Goal: Task Accomplishment & Management: Complete application form

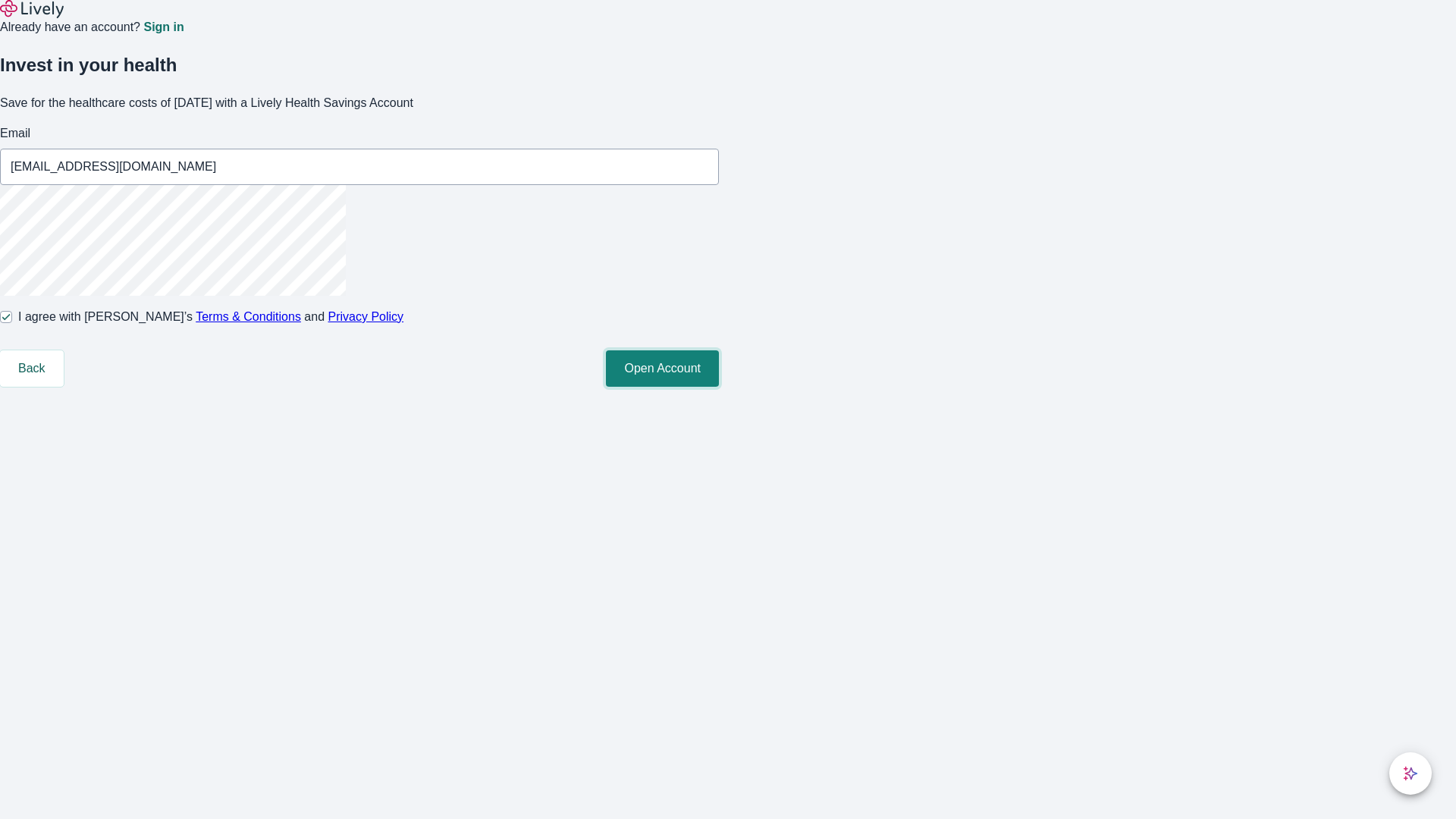
click at [719, 387] on button "Open Account" at bounding box center [662, 368] width 113 height 36
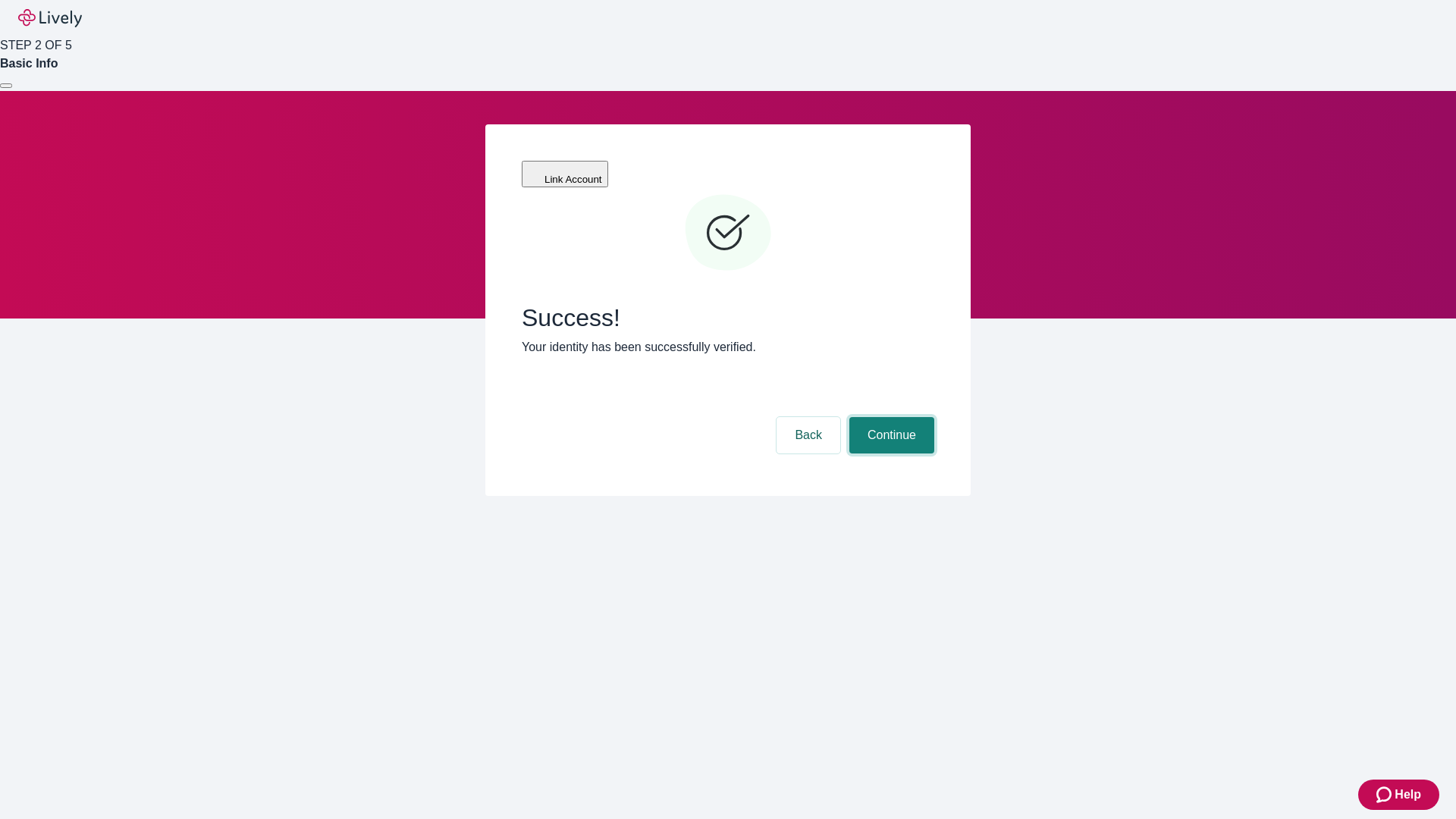
click at [890, 417] on button "Continue" at bounding box center [892, 434] width 85 height 36
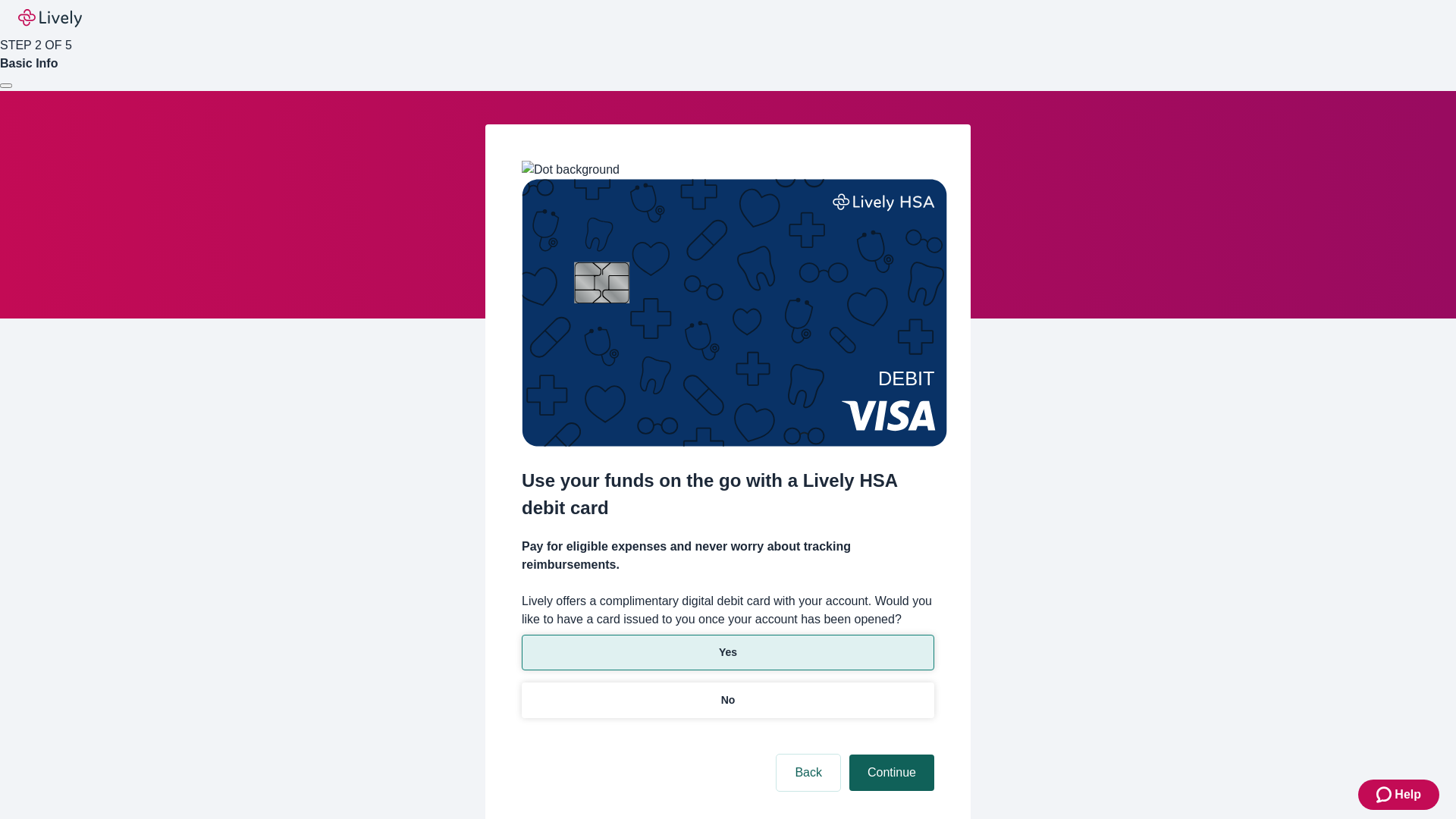
click at [728, 644] on p "Yes" at bounding box center [728, 652] width 19 height 16
click at [890, 755] on button "Continue" at bounding box center [892, 772] width 85 height 36
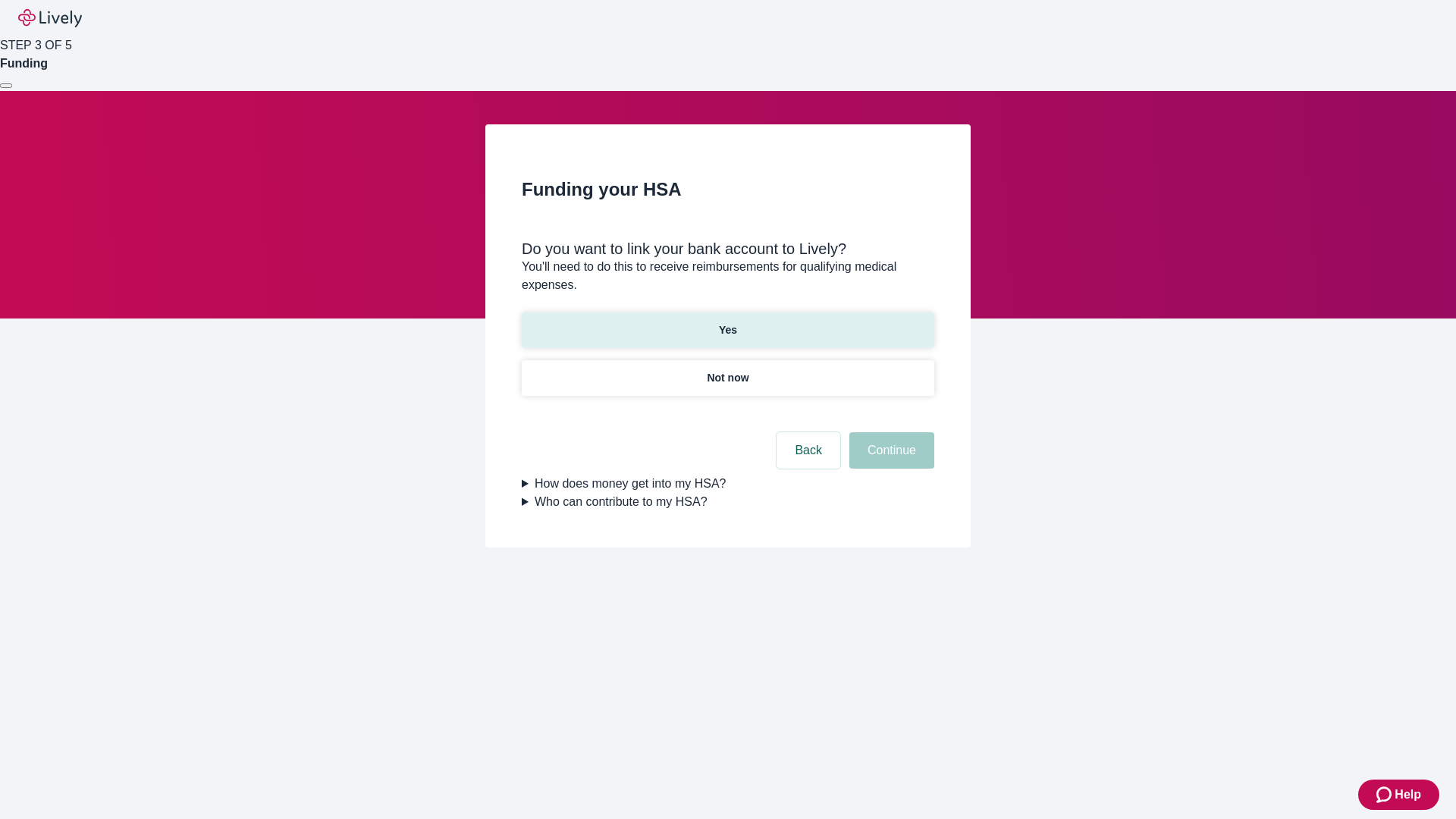
click at [728, 322] on p "Yes" at bounding box center [728, 330] width 19 height 16
click at [890, 432] on button "Continue" at bounding box center [892, 450] width 85 height 36
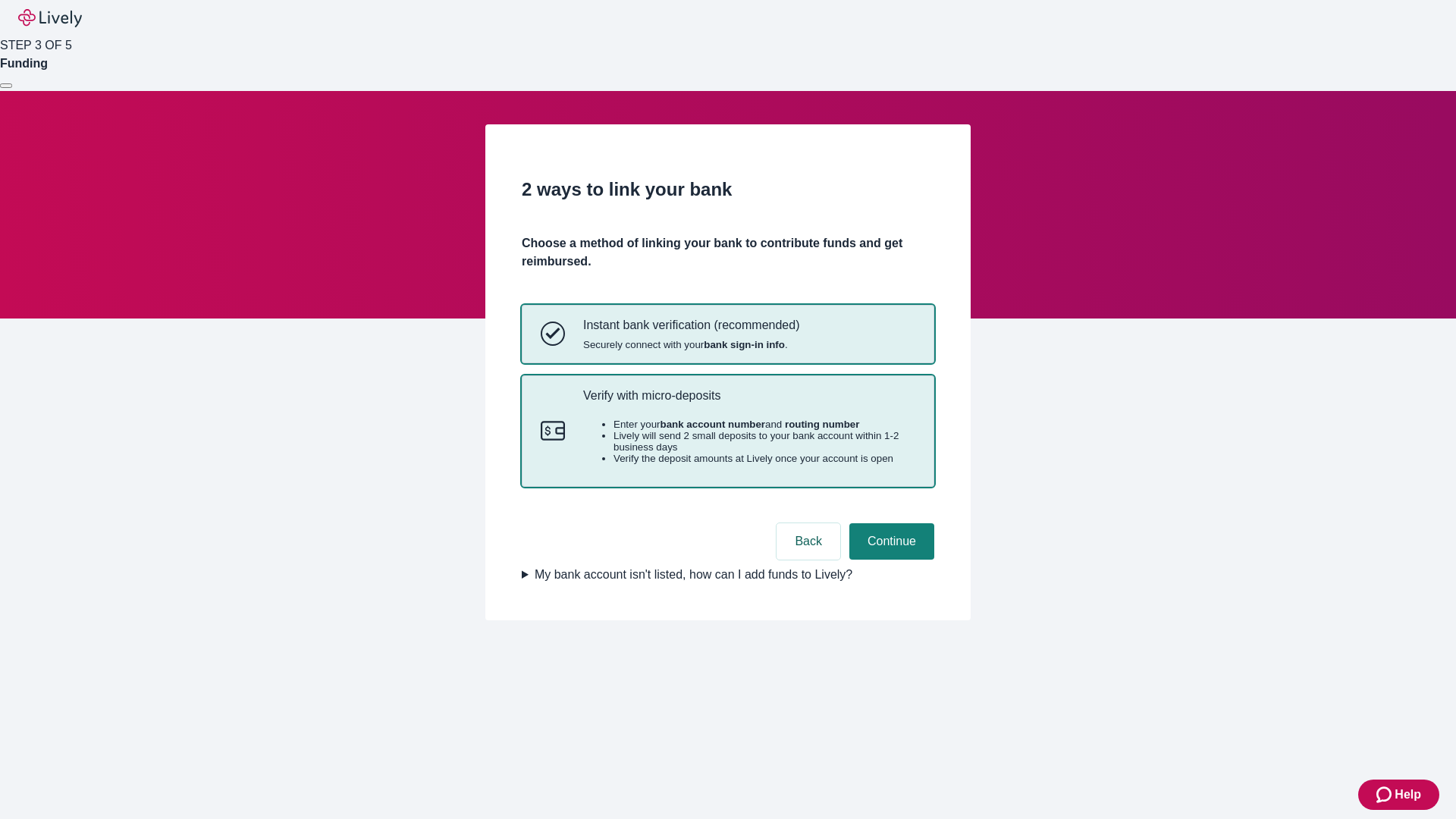
click at [749, 402] on p "Verify with micro-deposits" at bounding box center [750, 395] width 332 height 14
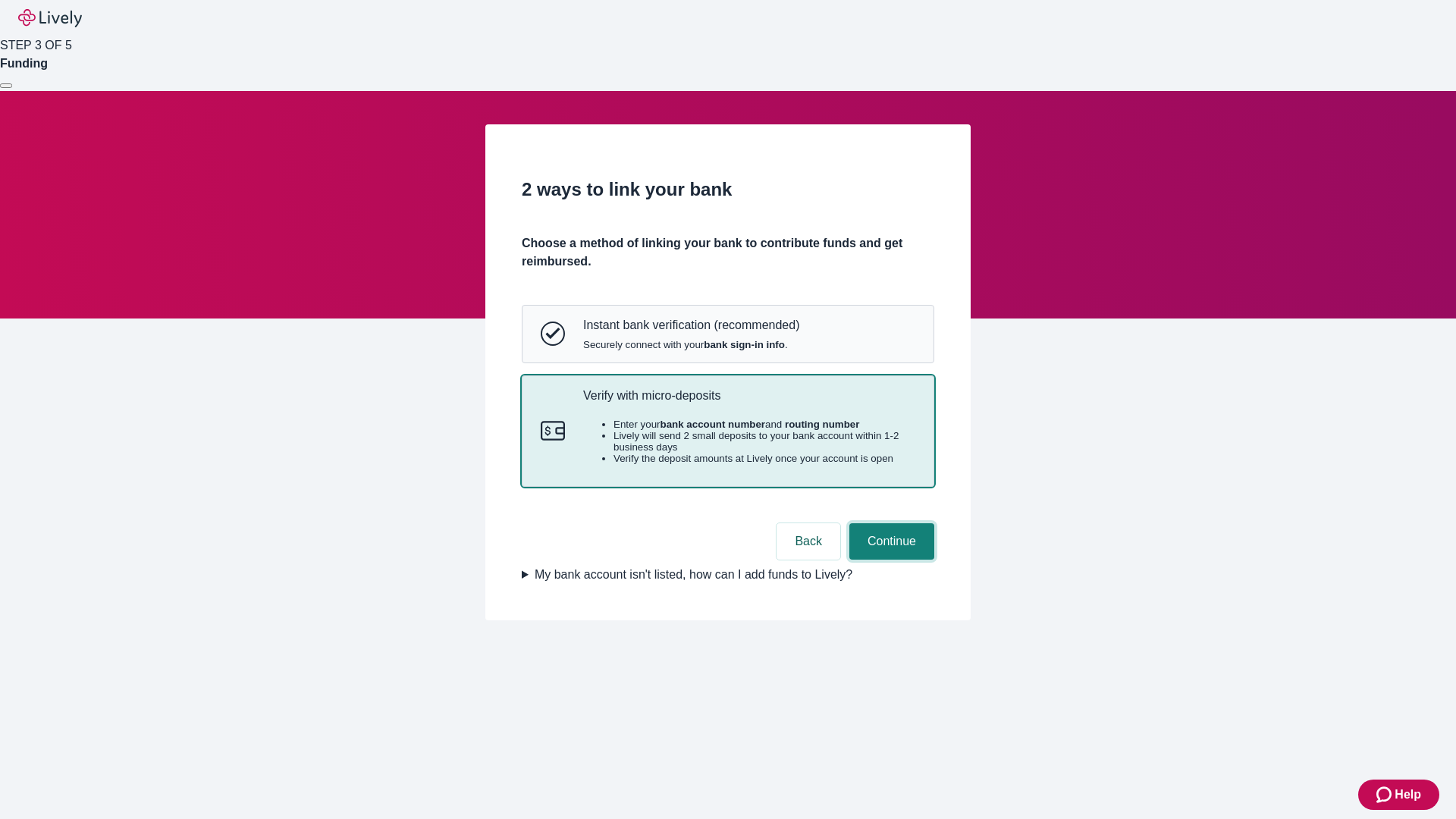
click at [890, 560] on button "Continue" at bounding box center [892, 541] width 85 height 36
